Goal: Communication & Community: Answer question/provide support

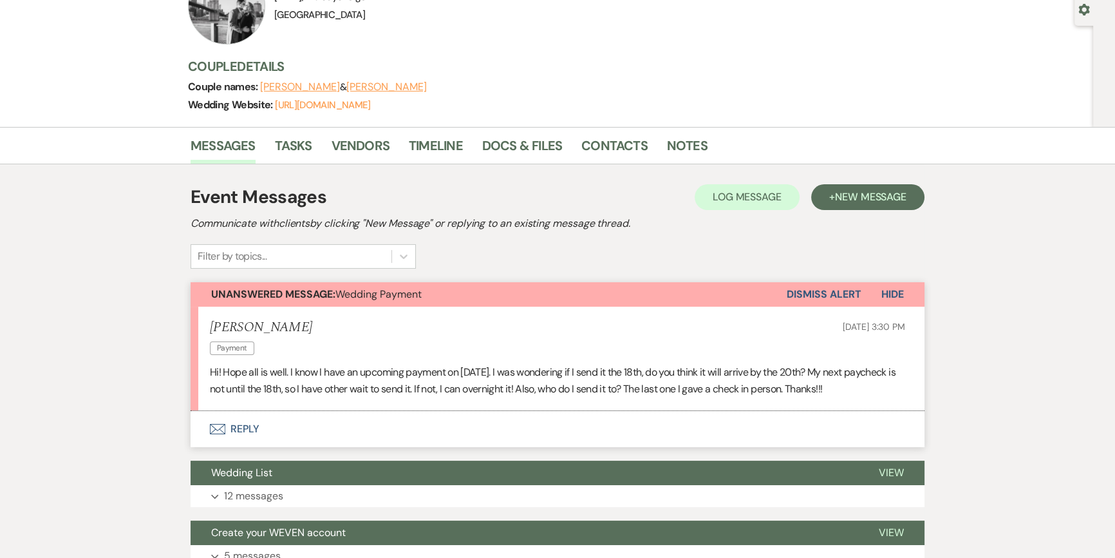
scroll to position [135, 0]
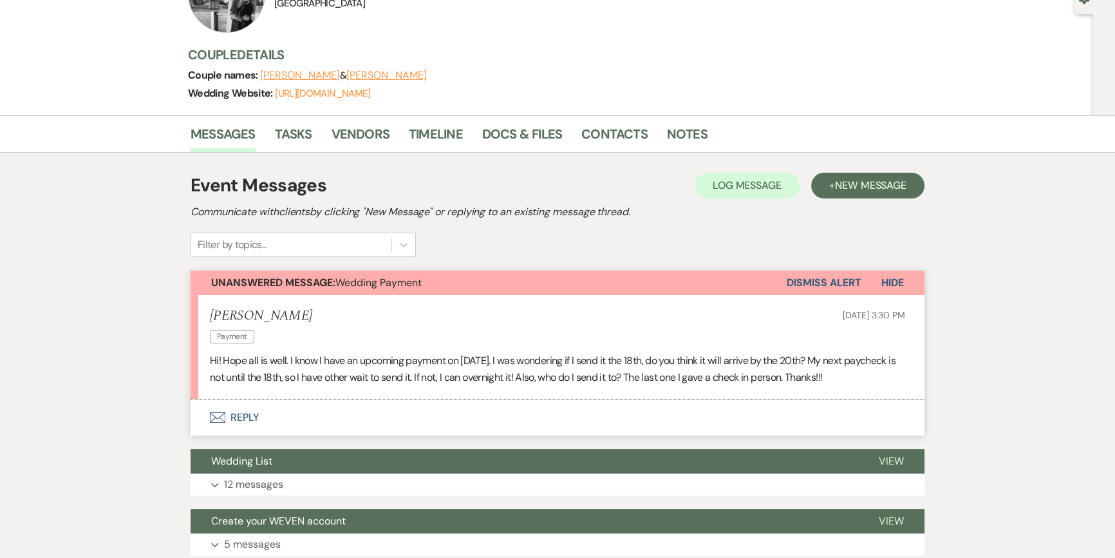
click at [245, 412] on button "Envelope Reply" at bounding box center [558, 417] width 734 height 36
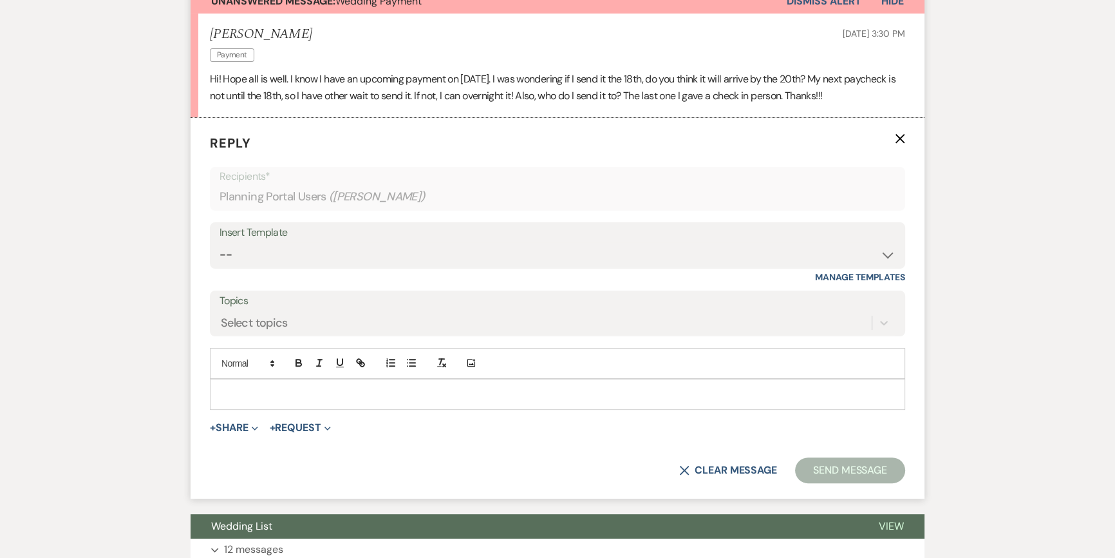
scroll to position [428, 0]
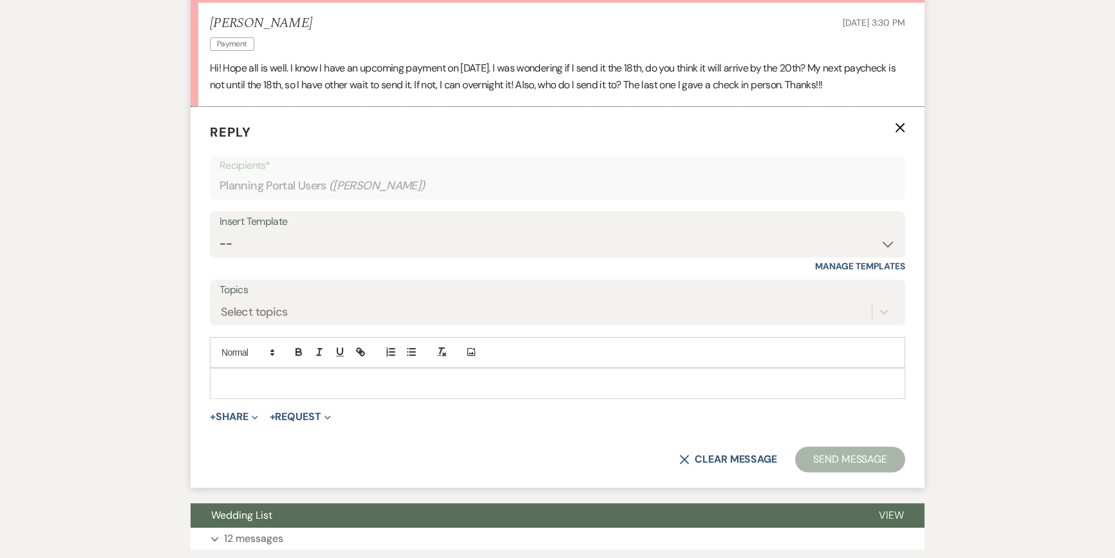
click at [313, 381] on p at bounding box center [557, 383] width 675 height 14
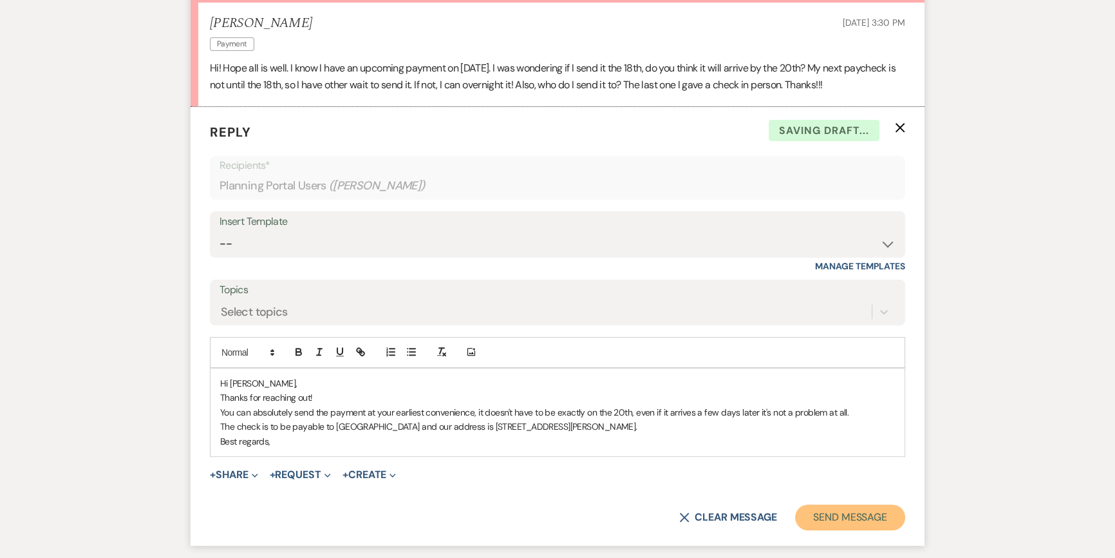
click at [875, 511] on button "Send Message" at bounding box center [850, 517] width 110 height 26
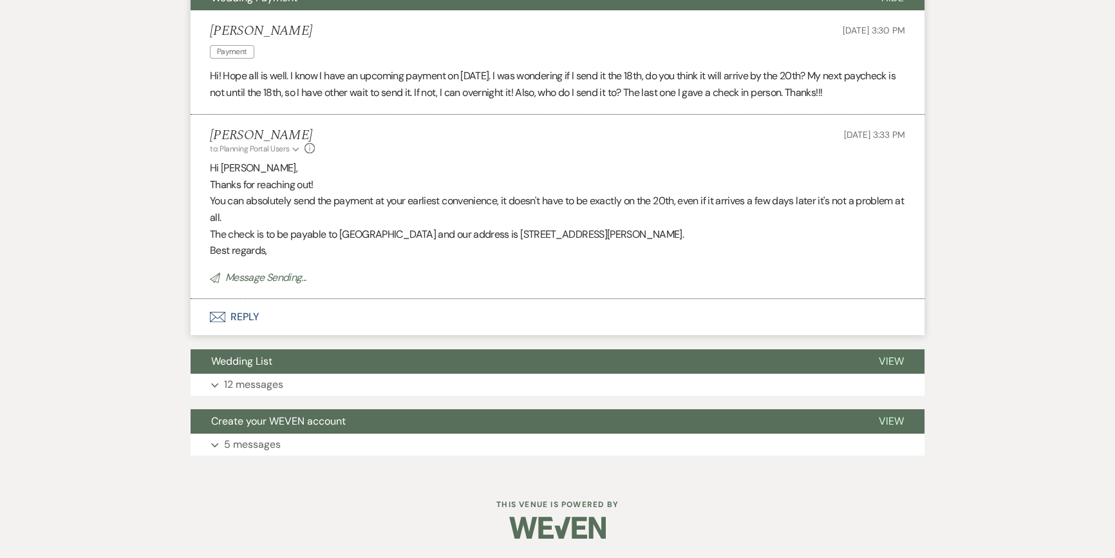
scroll to position [419, 0]
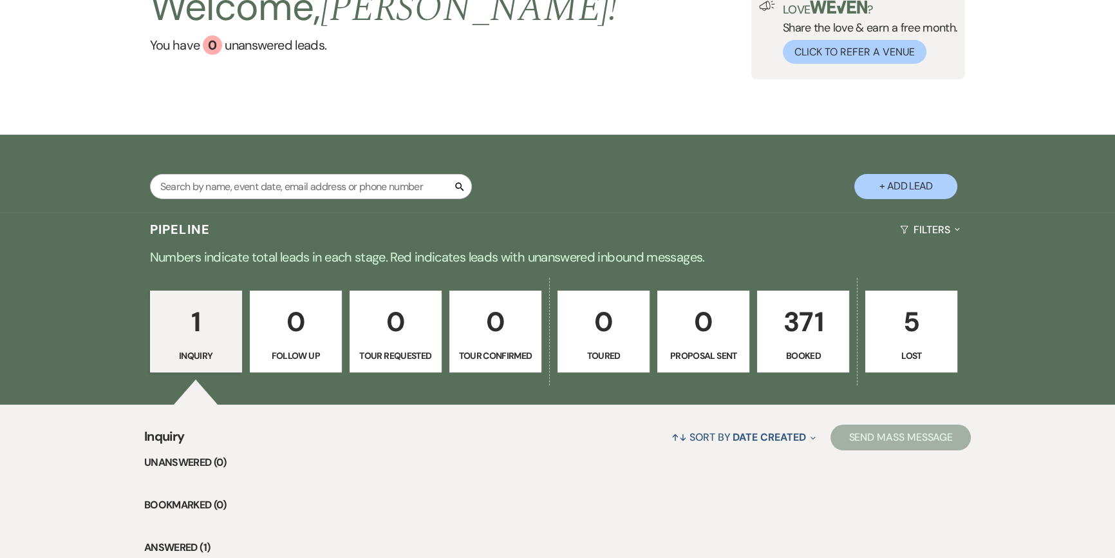
scroll to position [283, 0]
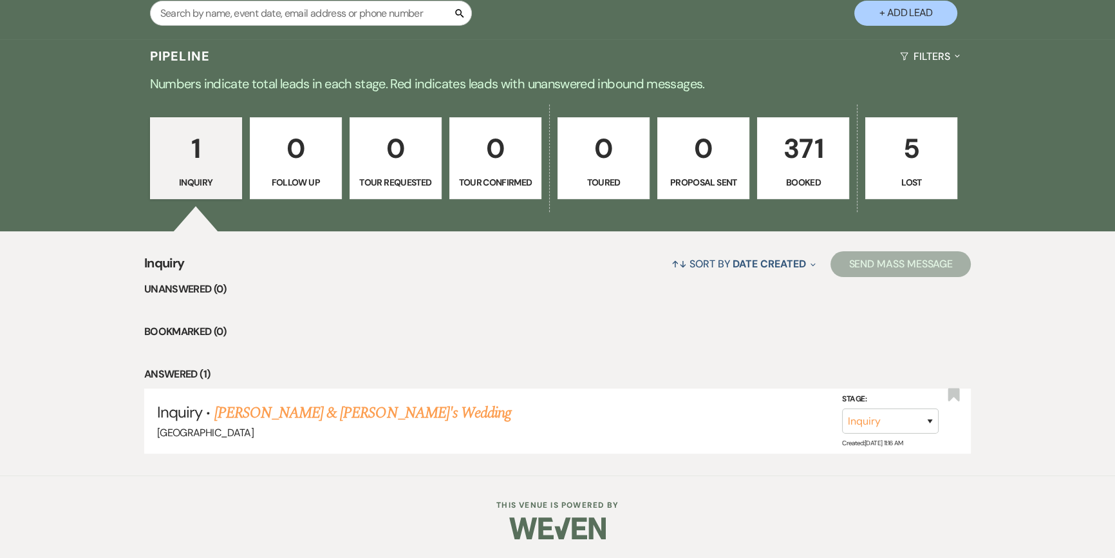
click at [816, 138] on p "371" at bounding box center [803, 148] width 75 height 43
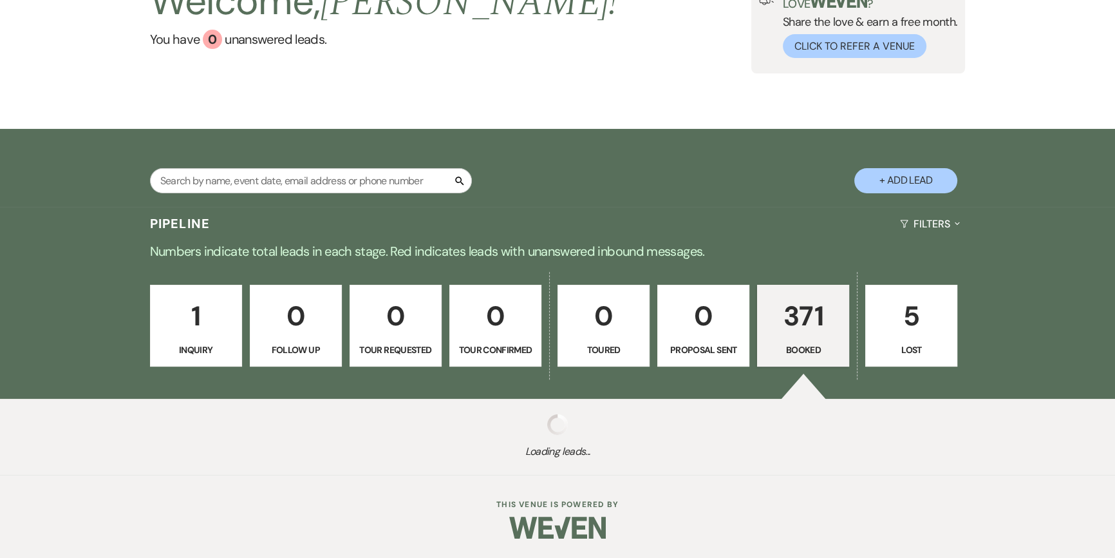
scroll to position [115, 0]
click at [264, 285] on link "0 Follow Up" at bounding box center [296, 326] width 92 height 82
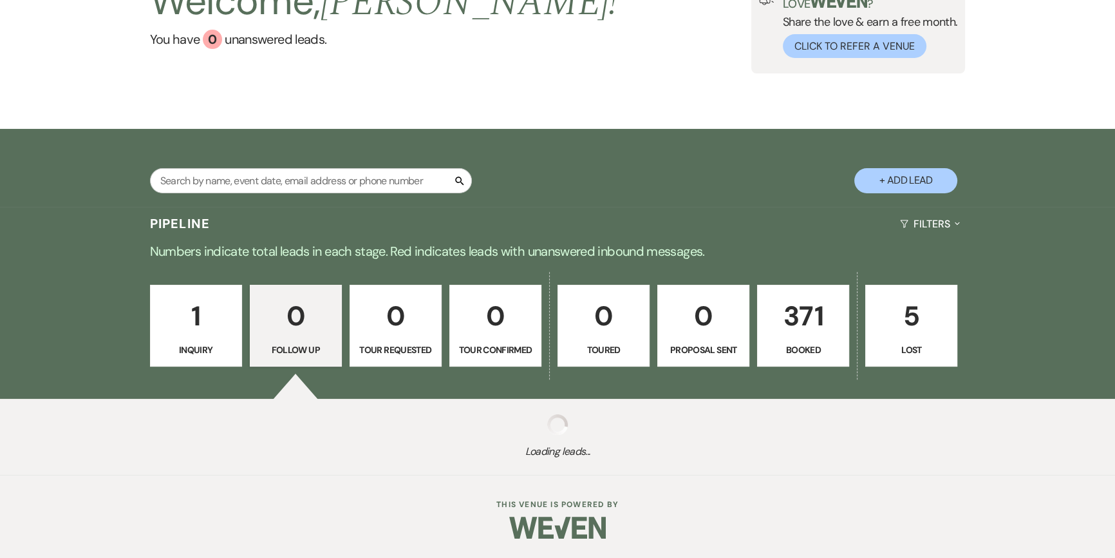
scroll to position [146, 0]
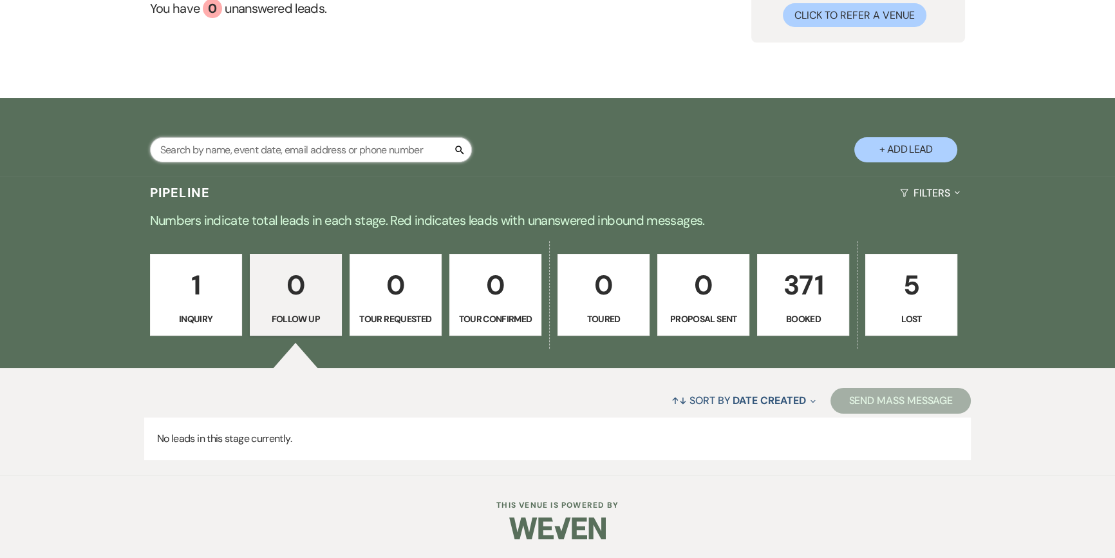
click at [270, 147] on input "text" at bounding box center [311, 149] width 322 height 25
type input "[PERSON_NAME]"
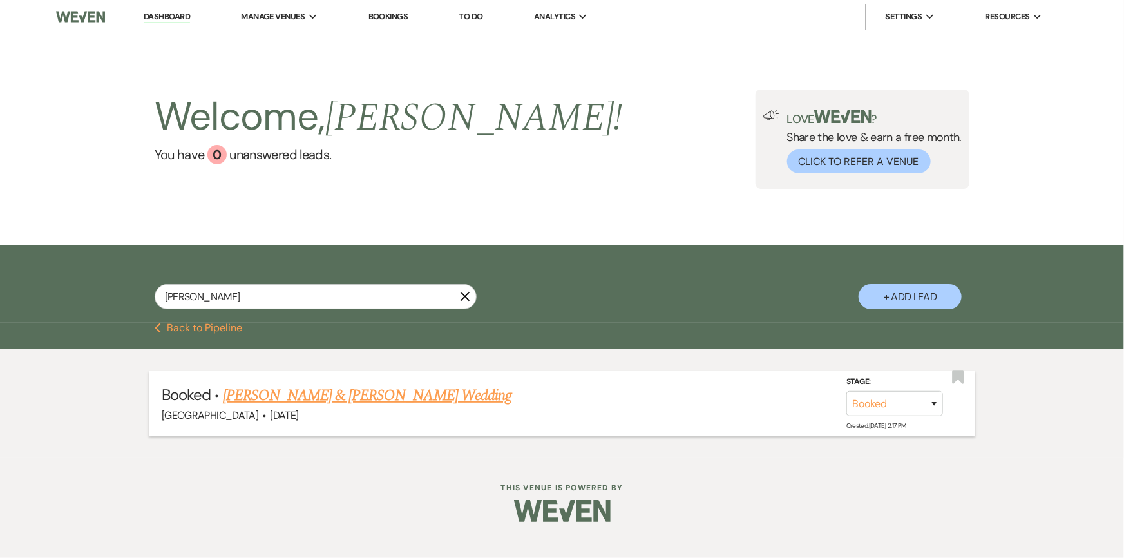
click at [276, 392] on link "[PERSON_NAME] & [PERSON_NAME] Wedding" at bounding box center [367, 395] width 289 height 23
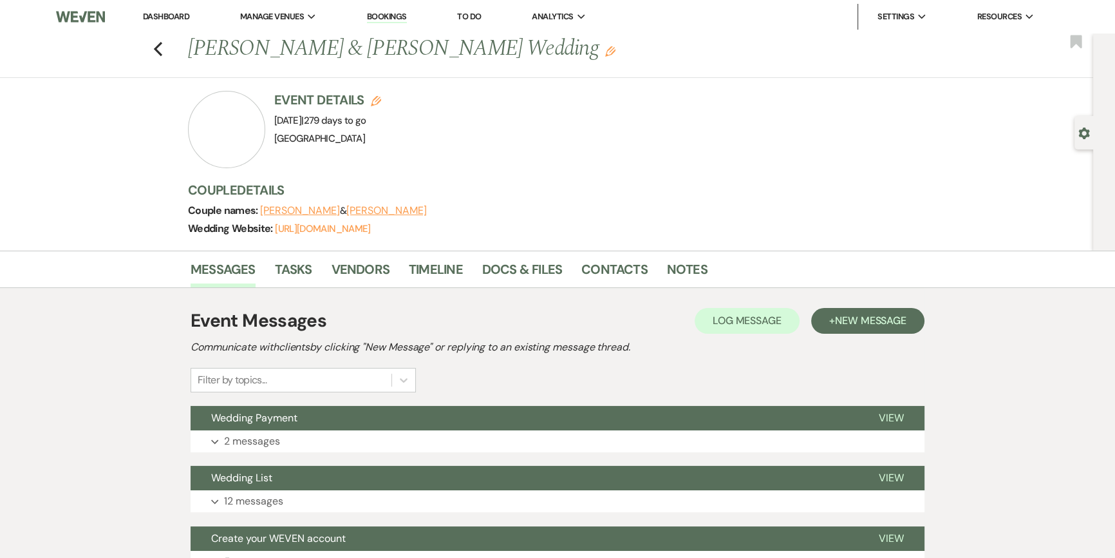
scroll to position [58, 0]
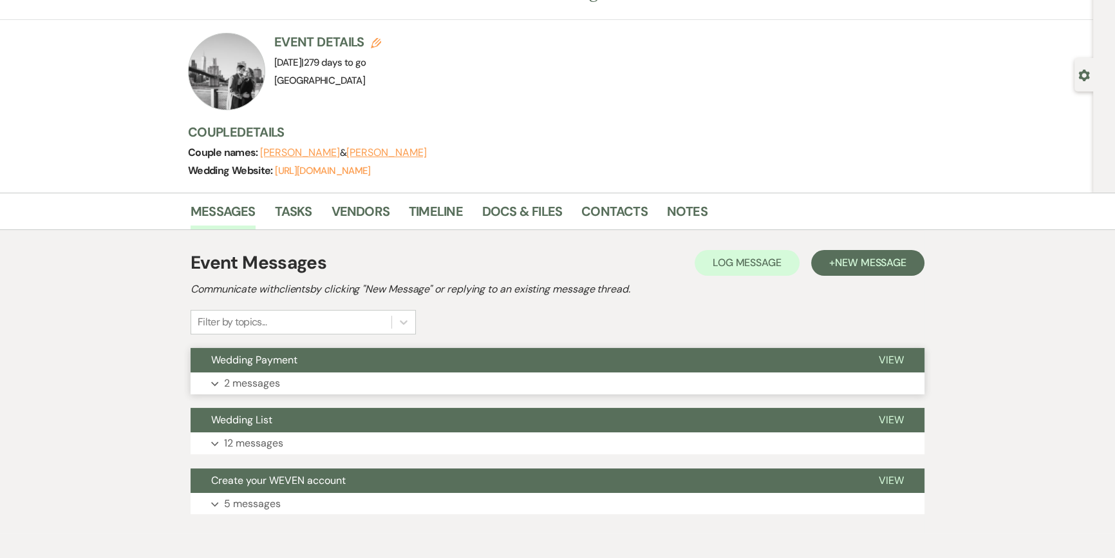
click at [248, 390] on p "2 messages" at bounding box center [252, 383] width 56 height 17
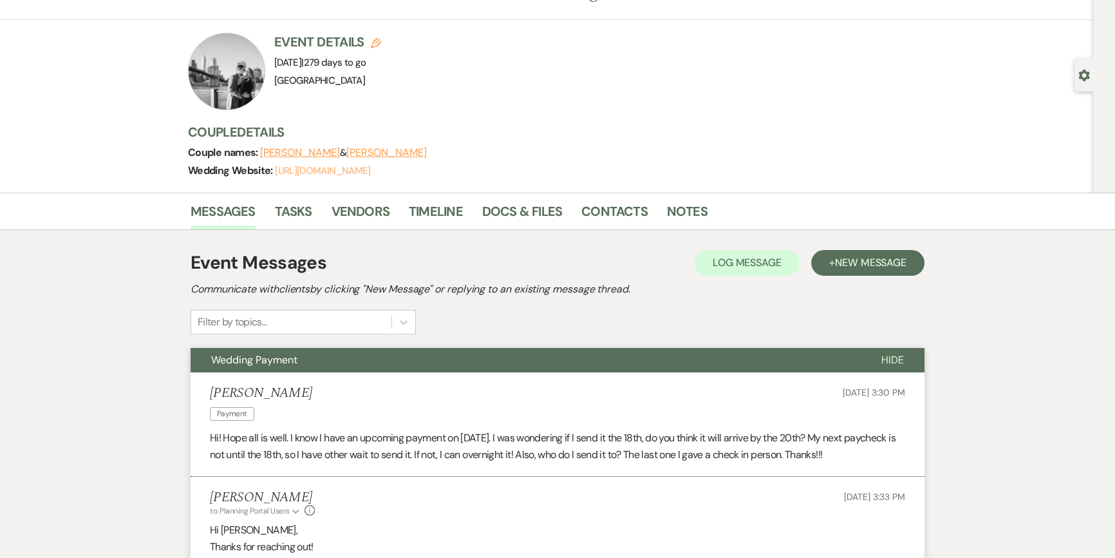
click at [370, 169] on link "[URL][DOMAIN_NAME]" at bounding box center [322, 170] width 95 height 13
click at [458, 213] on link "Timeline" at bounding box center [436, 215] width 54 height 28
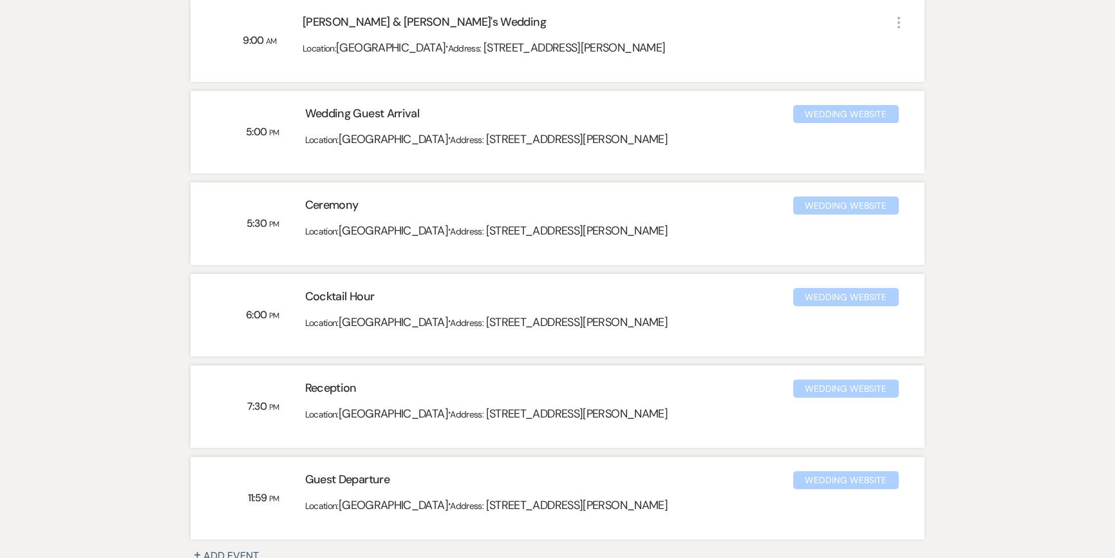
scroll to position [468, 0]
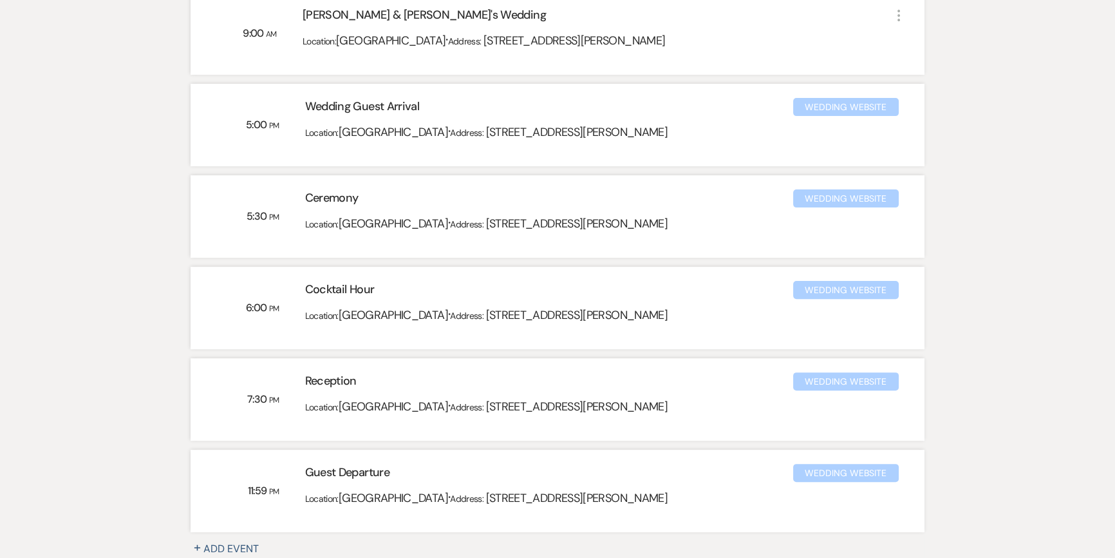
click at [848, 111] on div "Wedding Website" at bounding box center [846, 107] width 106 height 18
click at [810, 194] on div "Wedding Website" at bounding box center [846, 198] width 106 height 18
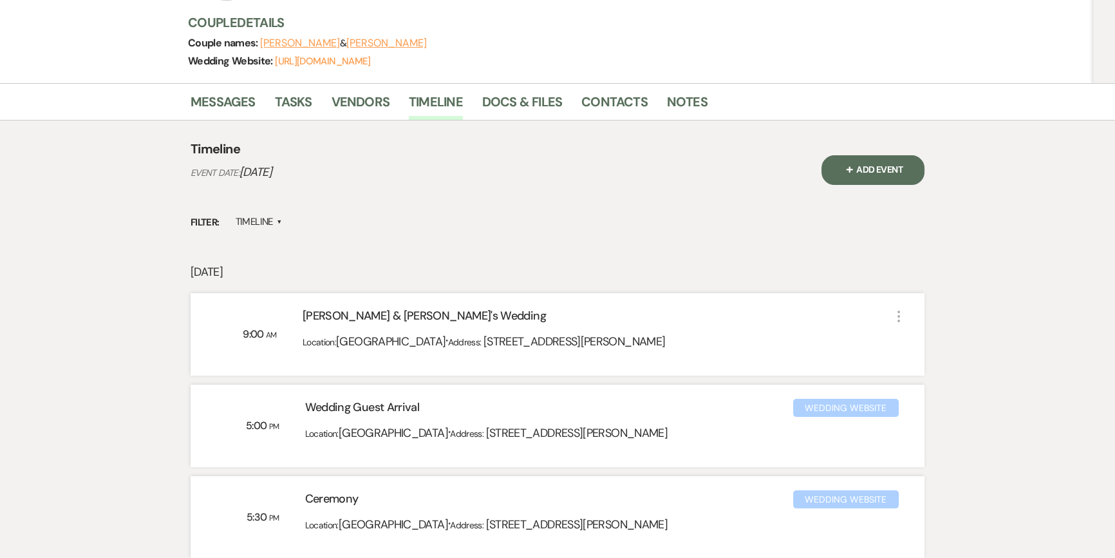
scroll to position [58, 0]
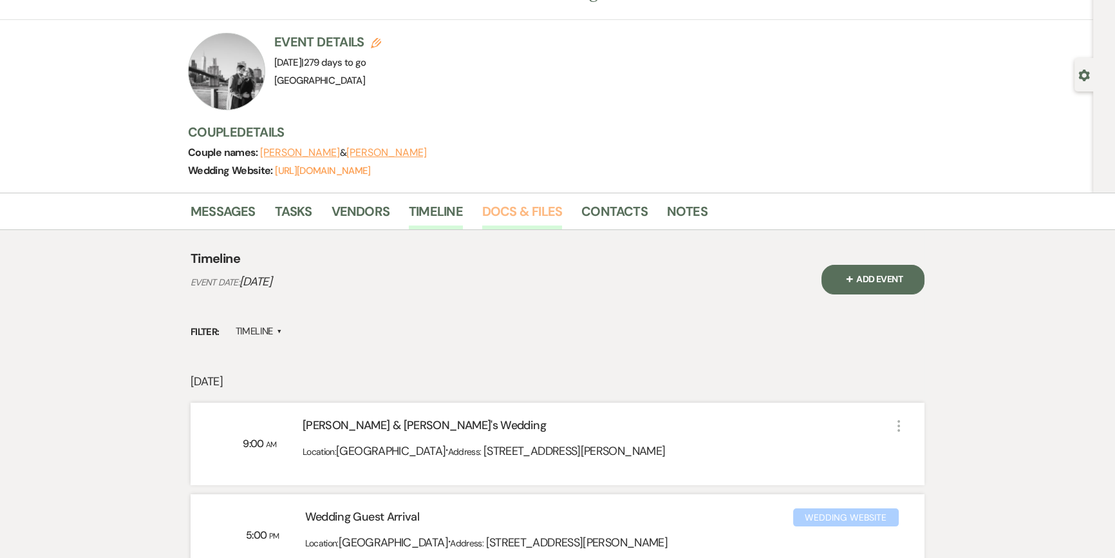
click at [556, 207] on link "Docs & Files" at bounding box center [522, 215] width 80 height 28
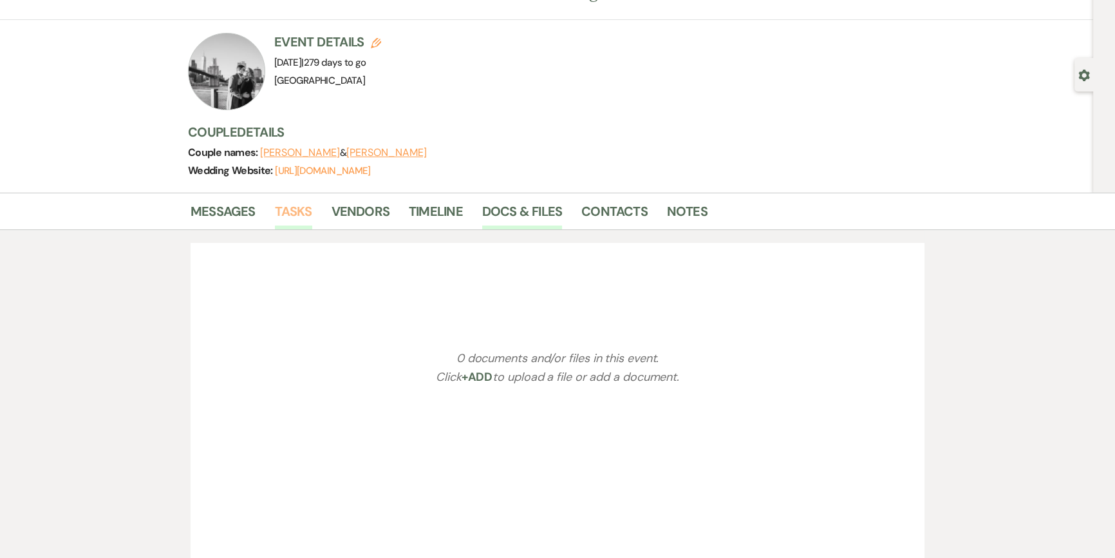
click at [299, 213] on link "Tasks" at bounding box center [293, 215] width 37 height 28
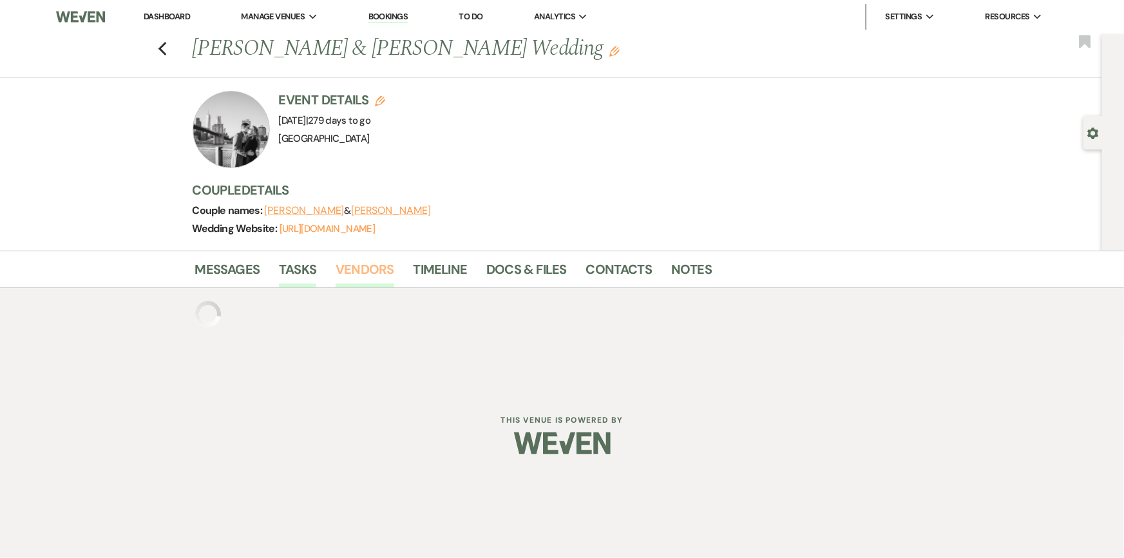
click at [380, 278] on link "Vendors" at bounding box center [365, 273] width 58 height 28
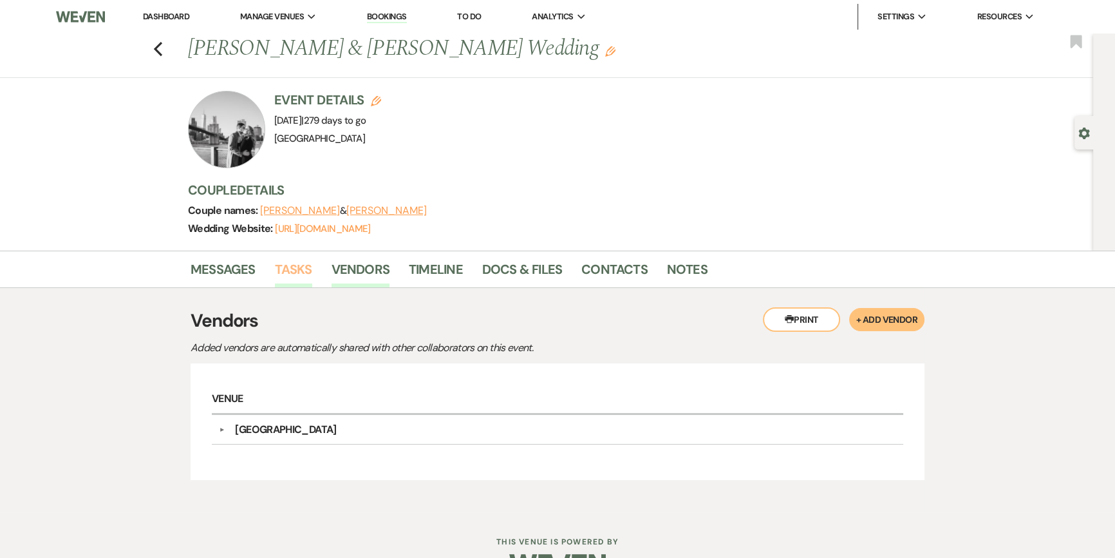
click at [297, 272] on link "Tasks" at bounding box center [293, 273] width 37 height 28
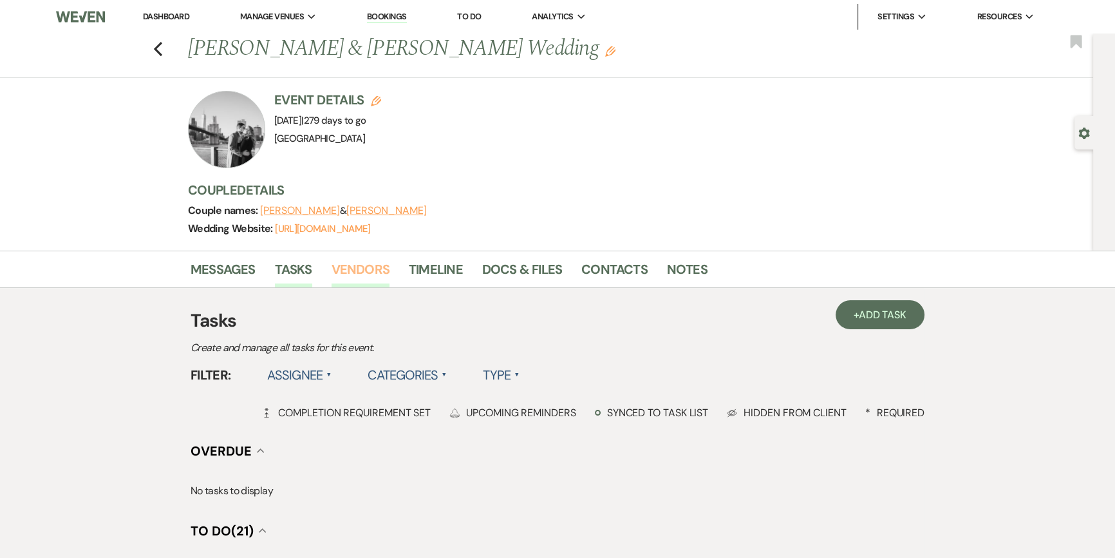
click at [380, 267] on link "Vendors" at bounding box center [361, 273] width 58 height 28
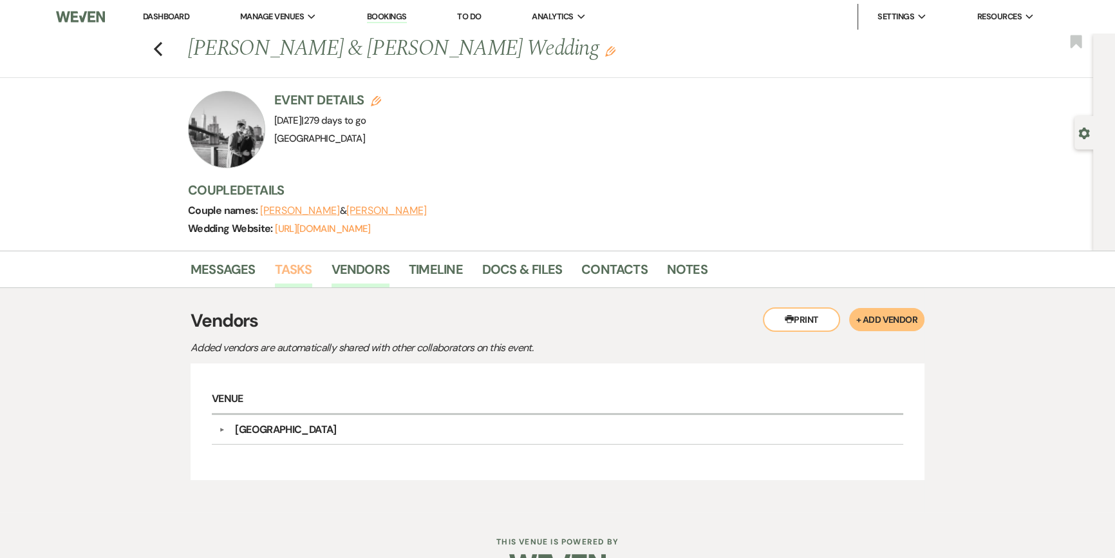
click at [288, 272] on link "Tasks" at bounding box center [293, 273] width 37 height 28
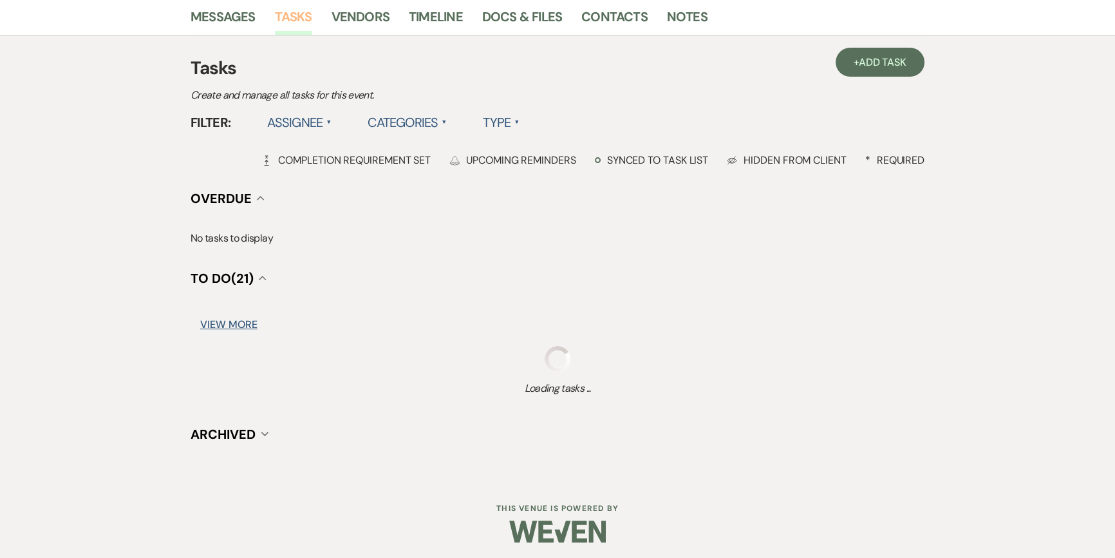
scroll to position [254, 0]
